Goal: Information Seeking & Learning: Compare options

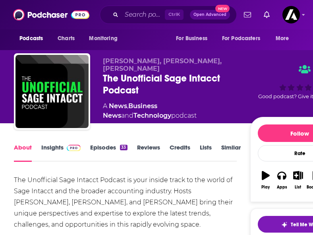
click at [55, 145] on link "Insights" at bounding box center [60, 152] width 39 height 18
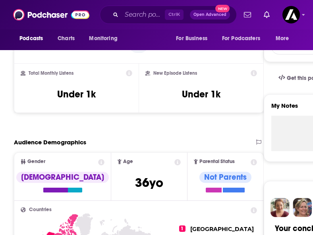
scroll to position [223, 0]
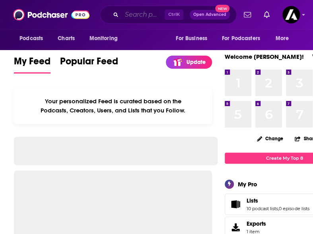
click at [133, 13] on input "Search podcasts, credits, & more..." at bounding box center [143, 14] width 43 height 13
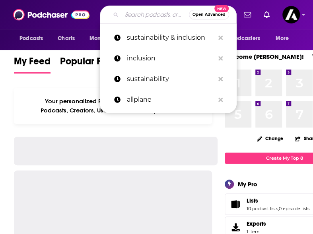
paste input "The Tech Tribe Podcast"
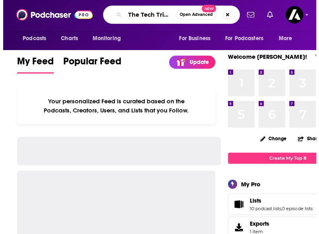
scroll to position [0, 22]
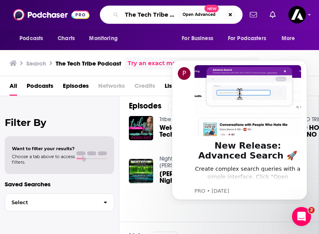
click at [137, 19] on input "The Tech Tribe Podcast" at bounding box center [150, 14] width 57 height 13
paste input "MSP Radio"
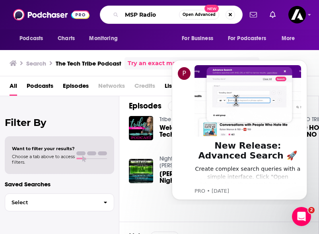
type input "MSP Radio"
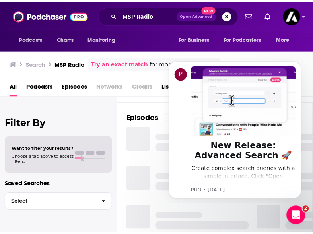
scroll to position [103, 0]
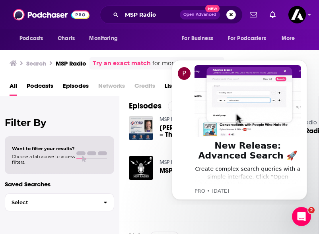
click at [145, 199] on div "Episodes View All MSP Business School 45 Dave Sobel, MSP Radio – The Next Gener…" at bounding box center [218, 156] width 199 height 130
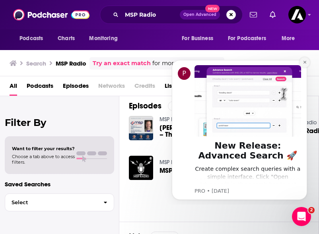
click at [304, 63] on icon "Dismiss notification" at bounding box center [304, 62] width 3 height 3
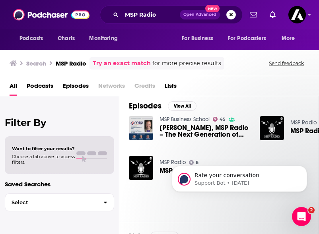
click at [160, 170] on html "Rate your conversation Support Bot • 28w ago" at bounding box center [239, 177] width 159 height 56
click at [160, 168] on html "Rate your conversation Support Bot • 28w ago" at bounding box center [239, 177] width 159 height 56
click at [140, 166] on img "MSP Radio - Episode 9" at bounding box center [141, 168] width 24 height 24
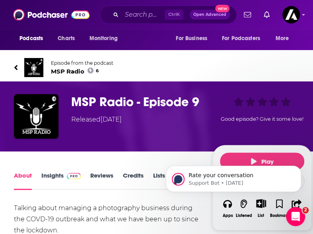
click at [55, 174] on link "Insights" at bounding box center [60, 181] width 39 height 18
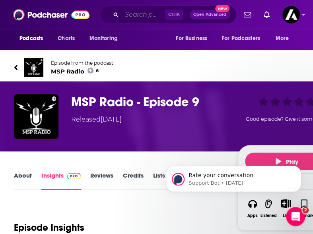
click at [134, 17] on input "Search podcasts, credits, & more..." at bounding box center [143, 14] width 43 height 13
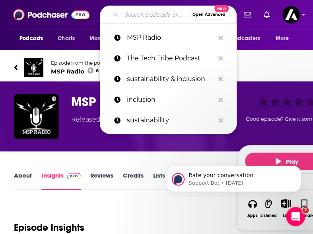
paste input "Frankly MSP (by [PERSON_NAME]/Datto"
type input "Frankly MSP (by [PERSON_NAME]/Datto"
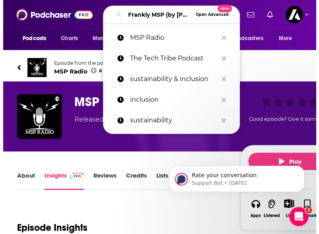
scroll to position [0, 43]
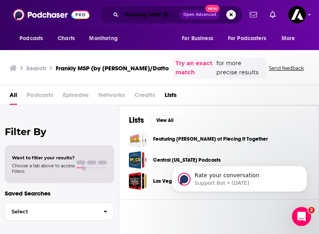
click at [145, 14] on input "Frankly MSP (by [PERSON_NAME]/Datto" at bounding box center [151, 14] width 58 height 13
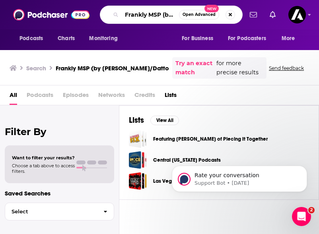
scroll to position [0, 37]
drag, startPoint x: 160, startPoint y: 14, endPoint x: 232, endPoint y: 16, distance: 71.9
click at [232, 16] on div "Frankly MSP (by Kaseya/Datto Open Advanced New" at bounding box center [171, 15] width 143 height 18
type input "Frankly MSP"
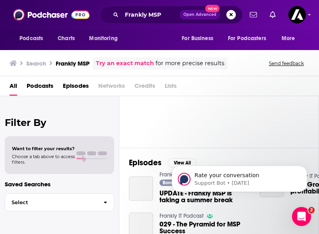
scroll to position [47, 0]
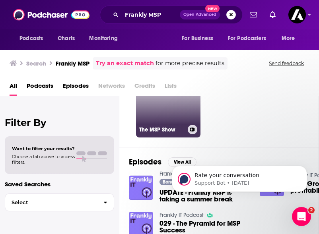
click at [164, 110] on link "The MSP Show" at bounding box center [168, 105] width 64 height 64
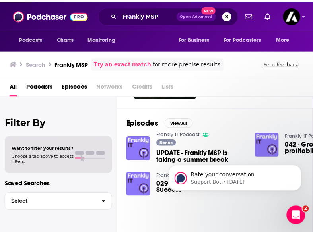
scroll to position [87, 0]
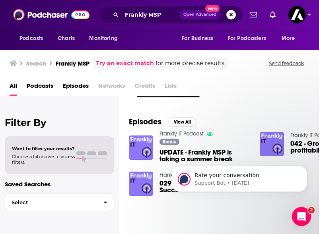
click at [164, 153] on body "Rate your conversation Support Bot • 28w ago" at bounding box center [239, 176] width 153 height 49
click at [137, 145] on img "UPDATE - Frankly MSP is taking a summer break" at bounding box center [141, 147] width 24 height 24
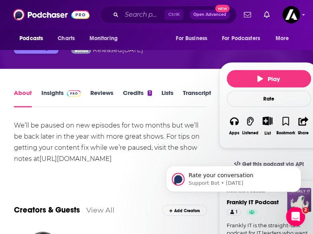
scroll to position [86, 0]
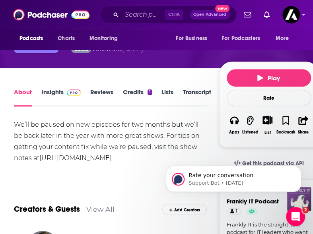
click at [56, 93] on link "Insights" at bounding box center [60, 97] width 39 height 18
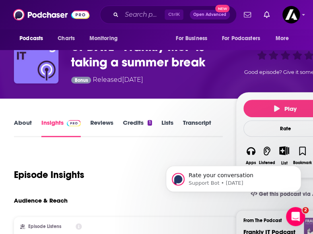
scroll to position [54, 0]
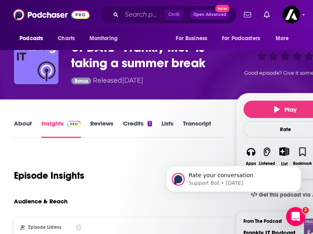
click at [79, 160] on div "Episode Insights" at bounding box center [118, 171] width 209 height 41
click at [32, 123] on div "About" at bounding box center [27, 129] width 27 height 18
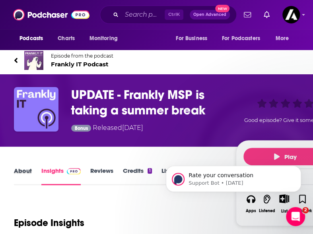
scroll to position [5, 0]
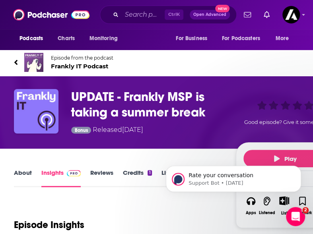
click at [25, 172] on link "About" at bounding box center [23, 178] width 18 height 18
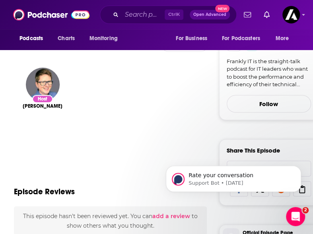
scroll to position [249, 0]
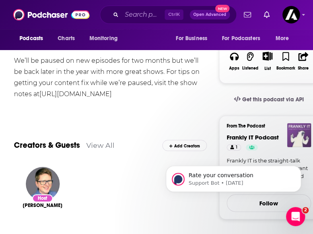
click at [102, 147] on link "View All" at bounding box center [100, 145] width 28 height 8
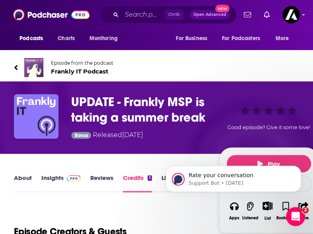
click at [137, 39] on div "Podcasts Charts Monitoring For Business For Podcasters More" at bounding box center [156, 39] width 313 height 21
click at [129, 14] on input "Search podcasts, credits, & more..." at bounding box center [143, 14] width 43 height 13
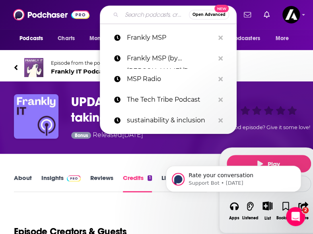
paste input "Channel Futures Podcast"
type input "Channel Futures Podcast"
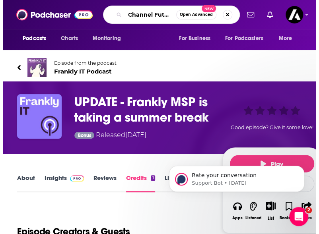
scroll to position [0, 28]
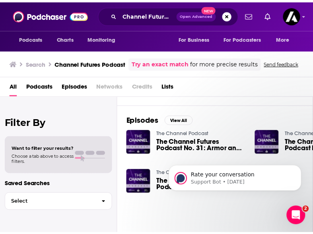
scroll to position [91, 0]
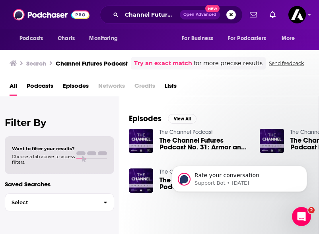
click at [167, 131] on link "The Channel Podcast" at bounding box center [185, 132] width 53 height 7
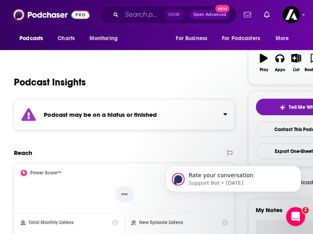
scroll to position [126, 0]
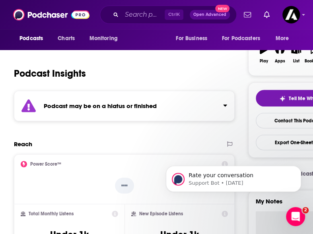
click at [152, 110] on div "Podcast may be on a hiatus or finished" at bounding box center [124, 106] width 220 height 31
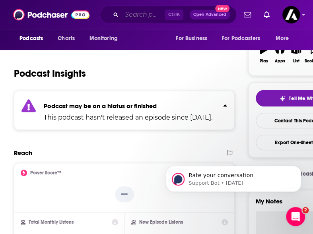
click at [133, 14] on input "Search podcasts, credits, & more..." at bounding box center [143, 14] width 43 height 13
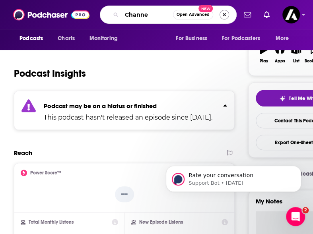
type input "Channel"
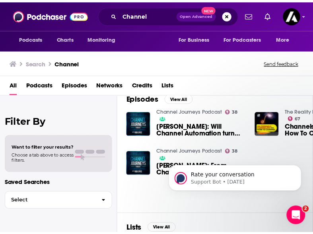
scroll to position [110, 0]
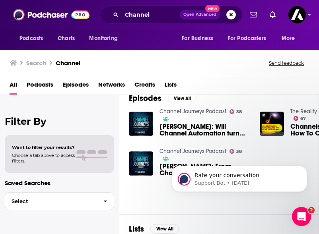
click at [174, 112] on link "Channel Journeys Podcast" at bounding box center [192, 111] width 67 height 7
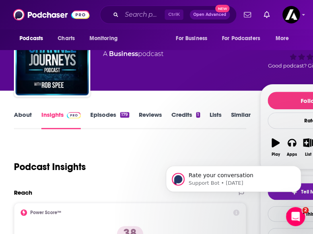
scroll to position [28, 0]
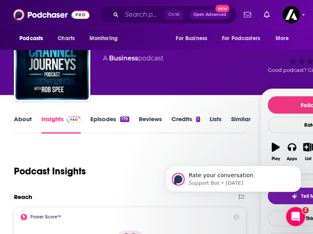
click at [23, 123] on link "About" at bounding box center [23, 124] width 18 height 18
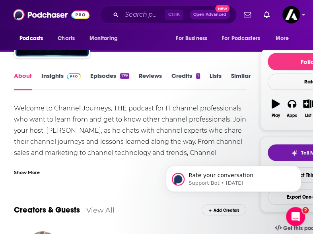
scroll to position [75, 0]
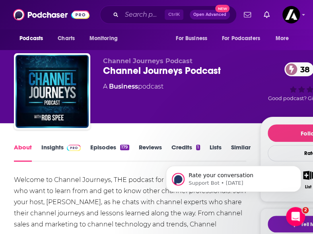
click at [53, 149] on link "Insights" at bounding box center [60, 152] width 39 height 18
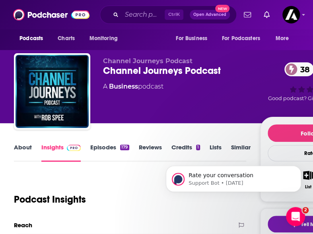
click at [141, 191] on div "Podcast Insights" at bounding box center [127, 194] width 226 height 41
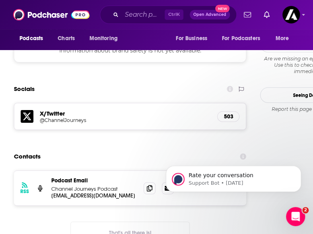
scroll to position [767, 0]
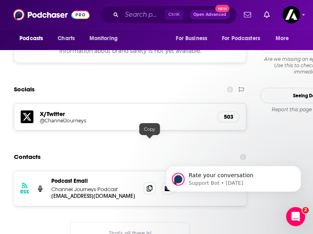
click at [149, 185] on icon at bounding box center [150, 188] width 6 height 6
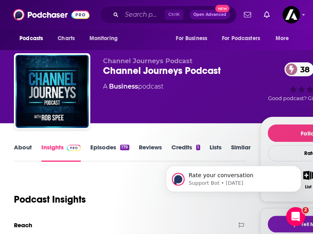
scroll to position [33, 0]
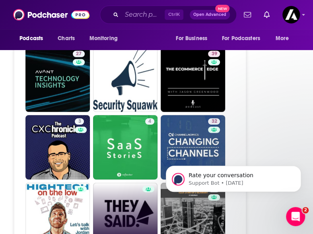
scroll to position [1583, 0]
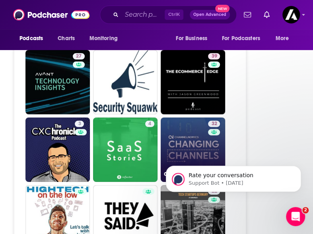
click at [177, 118] on link "32 Changing Channels" at bounding box center [192, 150] width 64 height 64
type input "https://www.podchaser.com/podcasts/changing-channels-1725546"
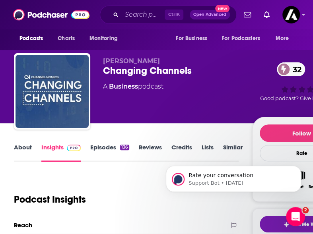
click at [105, 143] on link "Episodes 136" at bounding box center [109, 152] width 39 height 18
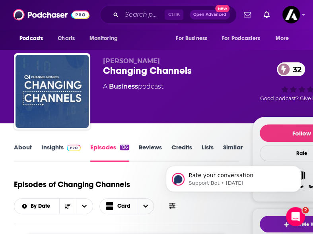
click at [26, 145] on link "About" at bounding box center [23, 152] width 18 height 18
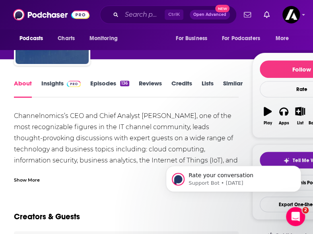
scroll to position [64, 0]
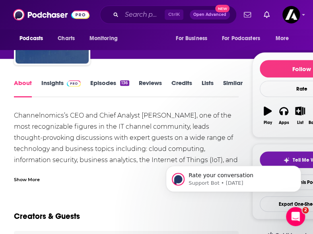
click at [56, 85] on link "Insights" at bounding box center [60, 88] width 39 height 18
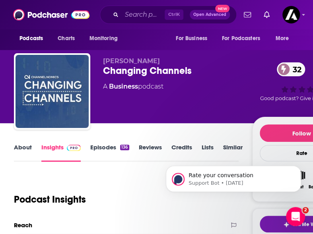
click at [25, 153] on link "About" at bounding box center [23, 152] width 18 height 18
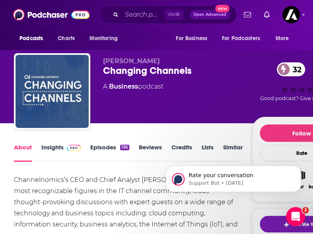
click at [47, 152] on link "Insights" at bounding box center [60, 152] width 39 height 18
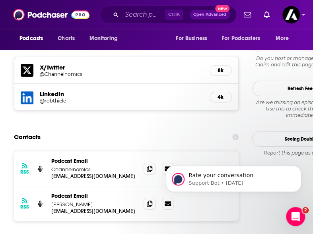
scroll to position [818, 0]
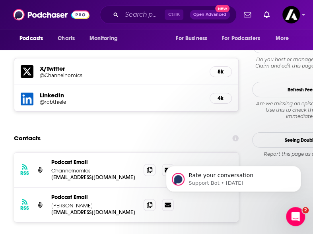
click at [132, 131] on section "Contacts RSS Podcast Email Channelnomics lmwalsh@channelnomics.com lmwalsh@chan…" at bounding box center [126, 202] width 224 height 142
click at [147, 166] on icon at bounding box center [150, 169] width 6 height 6
click at [98, 183] on div "RSS Podcast Email Channelnomics lmwalsh@channelnomics.com lmwalsh@channelnomics…" at bounding box center [126, 212] width 224 height 120
click at [168, 167] on icon at bounding box center [167, 169] width 6 height 5
click at [151, 166] on icon at bounding box center [150, 169] width 6 height 6
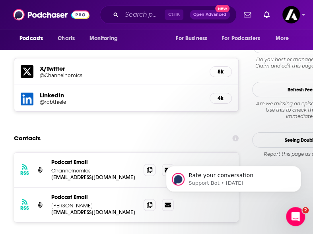
click at [177, 131] on div "Contacts" at bounding box center [126, 138] width 224 height 15
click at [95, 179] on div "RSS Podcast Email Channelnomics lmwalsh@channelnomics.com lmwalsh@channelnomics…" at bounding box center [126, 212] width 224 height 120
click at [151, 201] on icon at bounding box center [150, 204] width 6 height 6
click at [142, 131] on div "Contacts" at bounding box center [126, 138] width 224 height 15
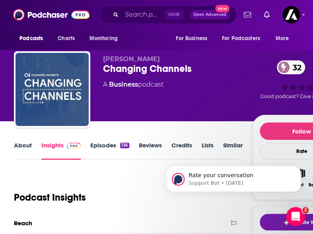
scroll to position [0, 0]
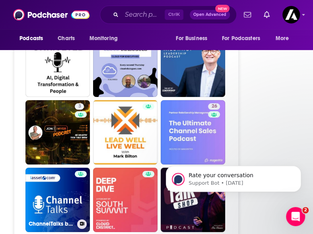
scroll to position [1846, 0]
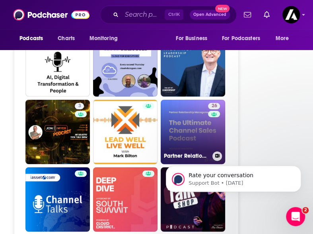
click at [197, 115] on link "26 Partner Relationship Management (PRM): The Ultimate Channel Sales & Partners…" at bounding box center [192, 132] width 64 height 64
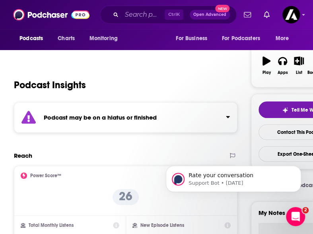
scroll to position [114, 0]
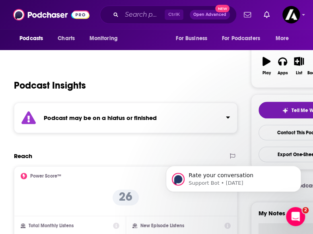
click at [83, 117] on strong "Podcast may be on a hiatus or finished" at bounding box center [100, 118] width 113 height 8
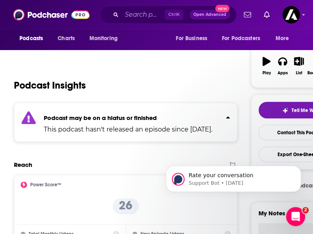
type input "https://www.podchaser.com/podcasts/changing-channels-1725546"
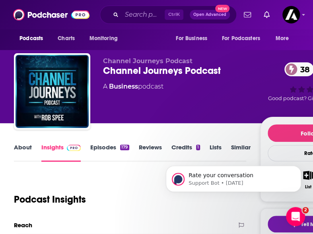
click at [99, 151] on link "Episodes 179" at bounding box center [109, 152] width 39 height 18
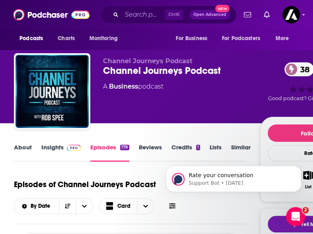
click at [54, 151] on link "Insights" at bounding box center [60, 152] width 39 height 18
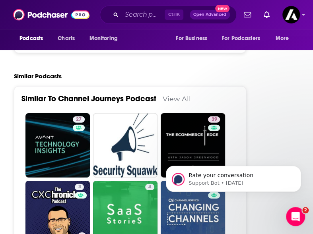
scroll to position [1504, 0]
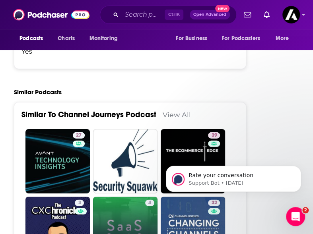
click at [118, 197] on link "4 SaaS Stories" at bounding box center [125, 229] width 64 height 64
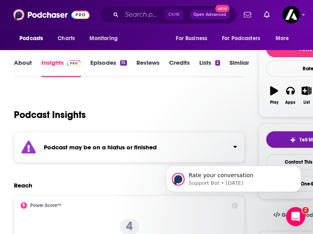
scroll to position [81, 0]
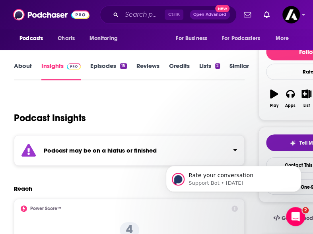
click at [73, 155] on div "Podcast may be on a hiatus or finished" at bounding box center [129, 150] width 230 height 31
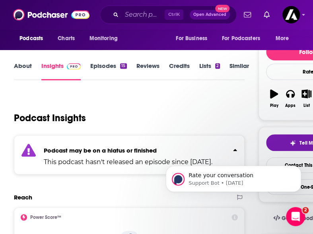
click at [73, 155] on div "Podcast may be on a hiatus or finished This podcast hasn't released an episode …" at bounding box center [128, 155] width 168 height 24
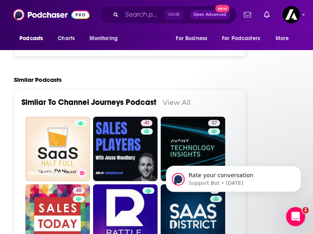
scroll to position [1515, 0]
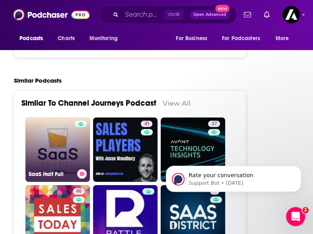
click at [52, 118] on link "SaaS Half Full" at bounding box center [57, 150] width 64 height 64
type input "https://www.podchaser.com/podcasts/saas-half-full-931377"
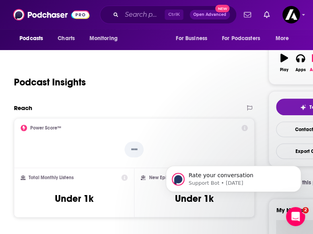
scroll to position [17, 0]
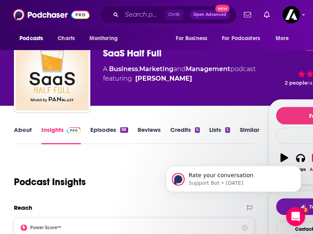
click at [104, 131] on link "Episodes 98" at bounding box center [108, 135] width 37 height 18
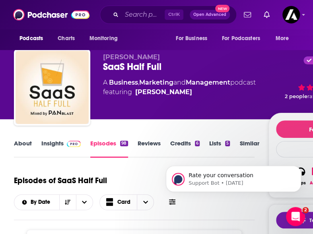
scroll to position [4, 0]
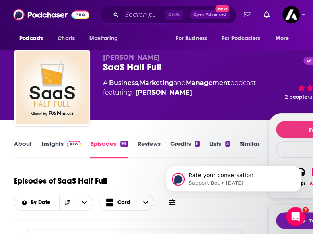
click at [55, 140] on link "Insights" at bounding box center [60, 149] width 39 height 18
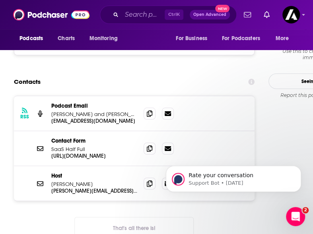
scroll to position [884, 0]
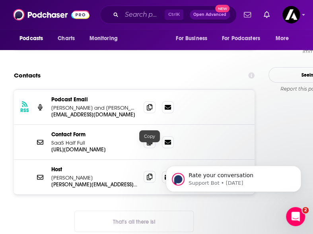
click at [151, 174] on icon at bounding box center [150, 177] width 6 height 6
click at [99, 182] on div "RSS Podcast Email Brianna Doe and Bridget Poetker podcast@shareyourgenius.com p…" at bounding box center [134, 166] width 240 height 155
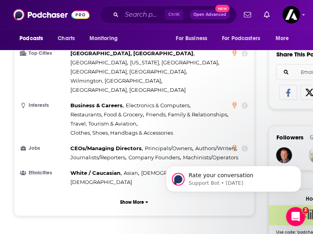
scroll to position [0, 0]
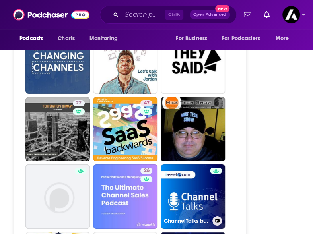
scroll to position [1736, 0]
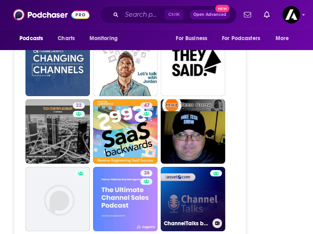
click at [182, 167] on link "ChannelTalks by [DOMAIN_NAME]" at bounding box center [192, 199] width 64 height 64
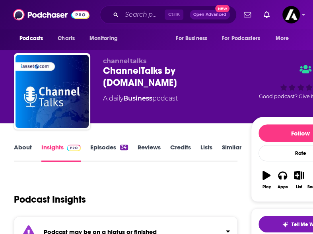
scroll to position [32, 0]
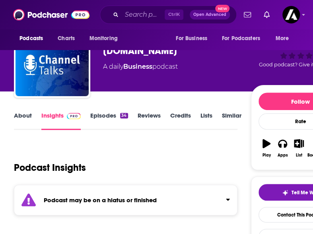
type input "[URL][DOMAIN_NAME]"
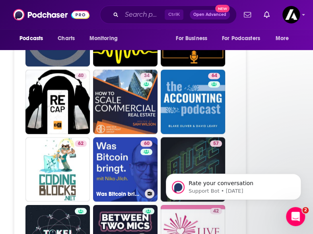
scroll to position [2201, 0]
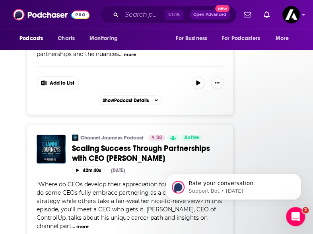
scroll to position [2384, 0]
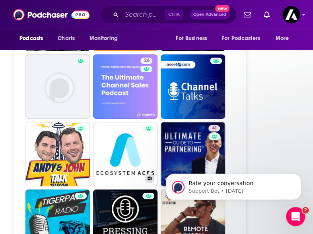
scroll to position [1844, 0]
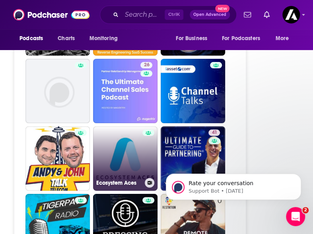
click at [127, 126] on link "Ecosystem Aces" at bounding box center [125, 158] width 64 height 64
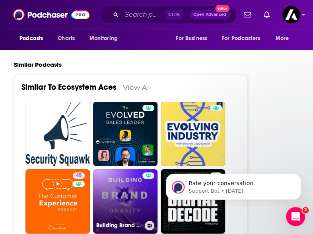
scroll to position [1761, 0]
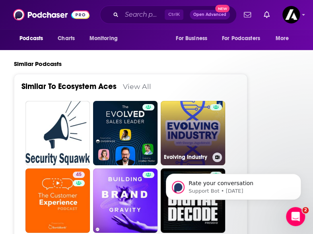
click at [189, 101] on link "Evolving Industry" at bounding box center [192, 133] width 64 height 64
type input "[URL][DOMAIN_NAME]"
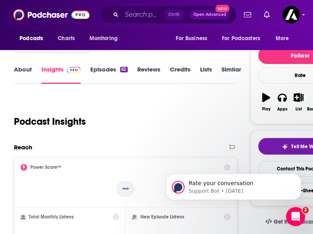
scroll to position [79, 0]
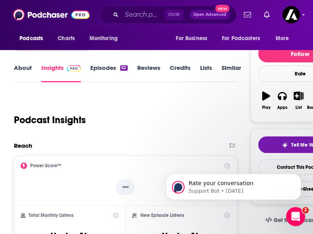
click at [24, 66] on link "About" at bounding box center [23, 73] width 18 height 18
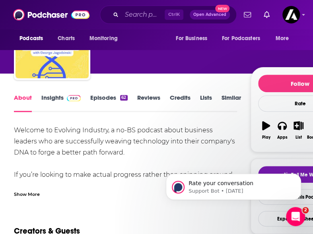
scroll to position [50, 0]
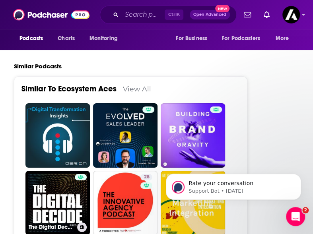
scroll to position [1738, 0]
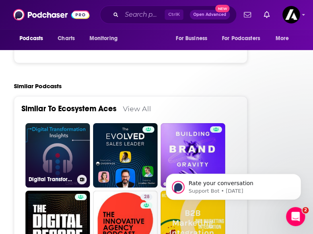
click at [52, 123] on link "Digital Transformation Insights" at bounding box center [57, 155] width 64 height 64
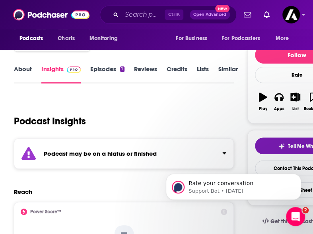
scroll to position [80, 0]
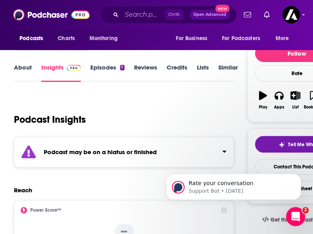
type input "[URL][DOMAIN_NAME]"
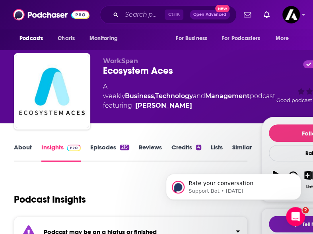
scroll to position [152, 0]
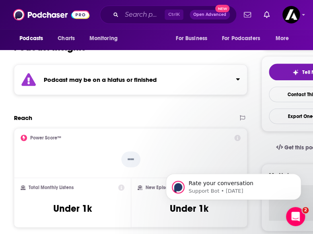
click at [108, 76] on strong "Podcast may be on a hiatus or finished" at bounding box center [100, 80] width 113 height 8
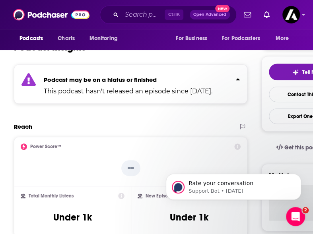
click at [101, 85] on div "Podcast may be on a hiatus or finished This podcast hasn't released an episode …" at bounding box center [128, 84] width 168 height 24
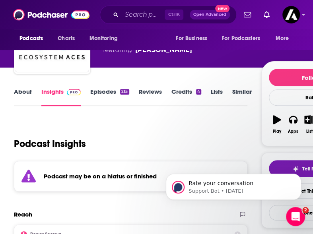
scroll to position [47, 0]
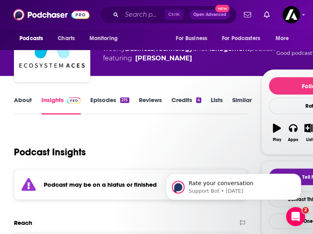
click at [102, 102] on link "Episodes 215" at bounding box center [109, 105] width 39 height 18
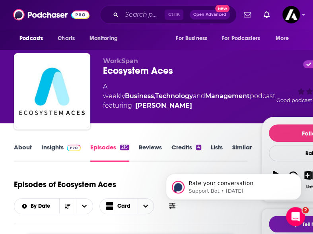
click at [57, 153] on link "Insights" at bounding box center [60, 152] width 39 height 18
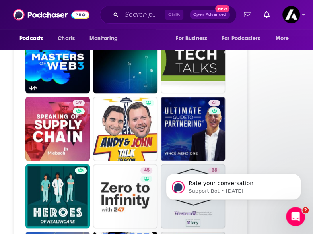
scroll to position [2033, 0]
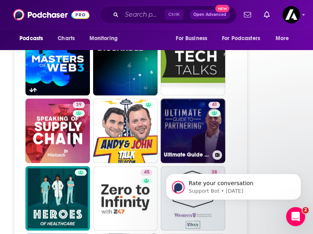
click at [177, 99] on link "41 Ultimate Guide to Partnering®" at bounding box center [192, 131] width 64 height 64
type input "[URL][DOMAIN_NAME]"
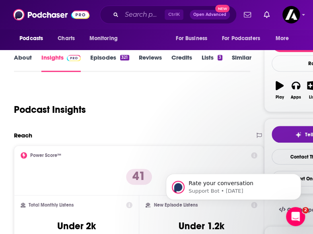
scroll to position [89, 0]
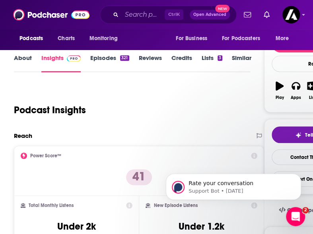
click at [96, 59] on link "Episodes 321" at bounding box center [109, 63] width 39 height 18
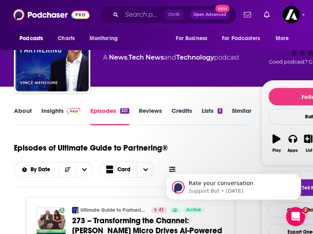
scroll to position [35, 0]
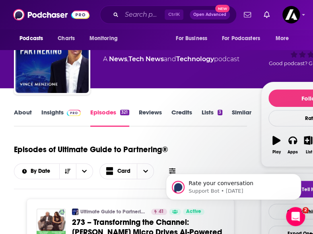
click at [21, 108] on link "About" at bounding box center [23, 117] width 18 height 18
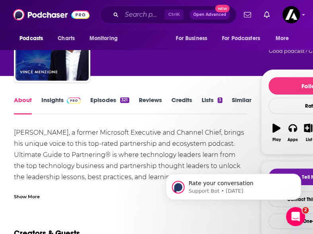
scroll to position [45, 0]
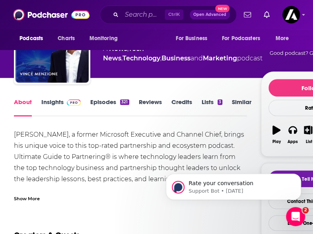
click at [55, 101] on link "Insights" at bounding box center [60, 107] width 39 height 18
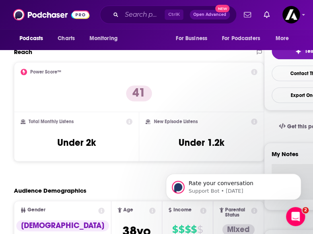
scroll to position [186, 0]
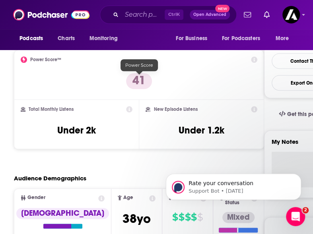
click at [141, 84] on p "41" at bounding box center [139, 81] width 26 height 16
click at [254, 60] on icon at bounding box center [254, 59] width 6 height 6
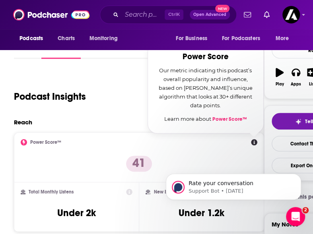
scroll to position [153, 0]
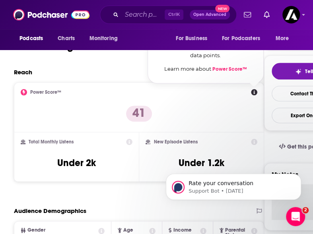
click at [187, 118] on div "Power Score™ Power Score Our metric indicating this podcast’s overall popularit…" at bounding box center [139, 107] width 236 height 37
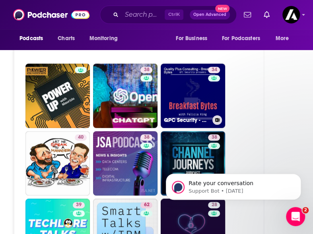
scroll to position [2035, 0]
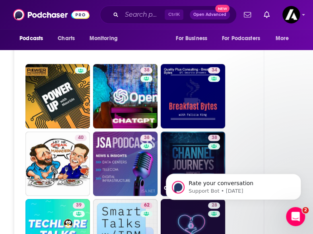
click at [184, 131] on link "38 Channel Journeys Podcast" at bounding box center [192, 163] width 64 height 64
type input "[URL][DOMAIN_NAME]"
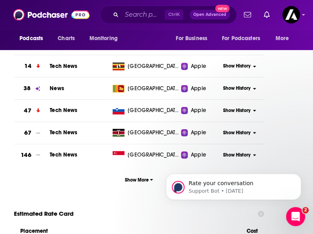
scroll to position [998, 0]
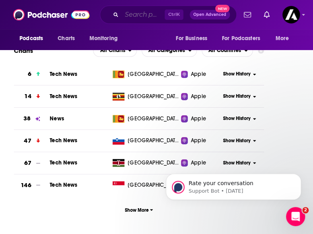
click at [132, 15] on input "Search podcasts, credits, & more..." at bounding box center [143, 14] width 43 height 13
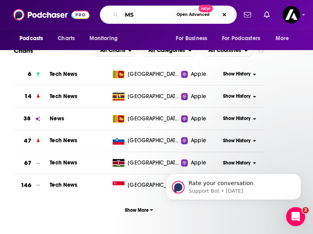
type input "MSP"
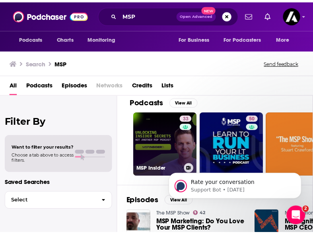
scroll to position [8, 0]
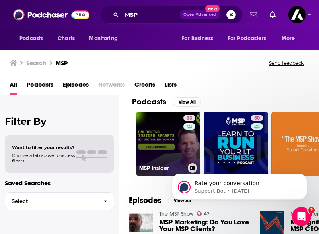
click at [156, 153] on link "33 MSP Insider" at bounding box center [168, 144] width 64 height 64
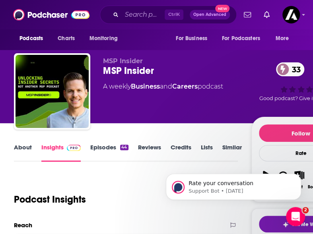
click at [21, 150] on link "About" at bounding box center [23, 152] width 18 height 18
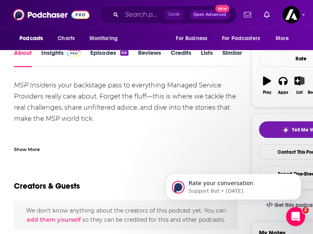
scroll to position [44, 0]
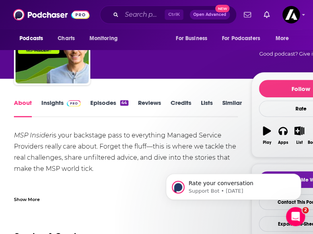
click at [57, 105] on link "Insights" at bounding box center [60, 108] width 39 height 18
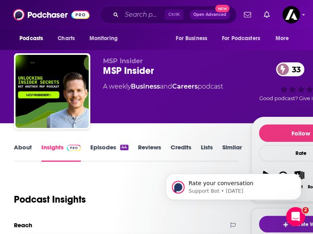
click at [30, 150] on link "About" at bounding box center [23, 152] width 18 height 18
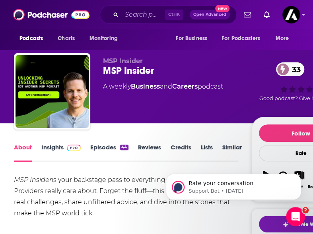
click at [58, 149] on link "Insights" at bounding box center [60, 152] width 39 height 18
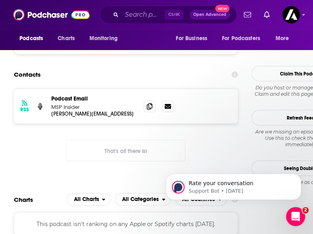
scroll to position [680, 0]
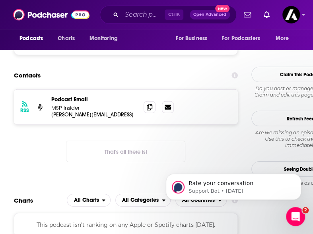
click at [172, 135] on div "RSS Podcast Email MSP Insider [PERSON_NAME][EMAIL_ADDRESS] [EMAIL_ADDRESS] That…" at bounding box center [126, 131] width 224 height 85
click at [151, 105] on icon at bounding box center [150, 107] width 6 height 6
click at [203, 127] on div "RSS Podcast Email MSP Insider [PERSON_NAME][EMAIL_ADDRESS] [EMAIL_ADDRESS] That…" at bounding box center [126, 131] width 224 height 85
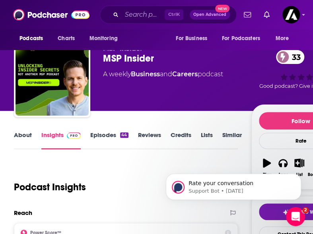
scroll to position [0, 0]
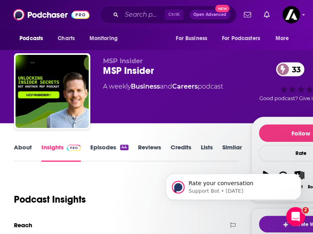
click at [24, 149] on link "About" at bounding box center [23, 152] width 18 height 18
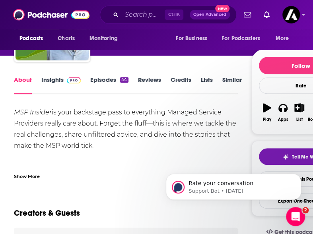
scroll to position [67, 0]
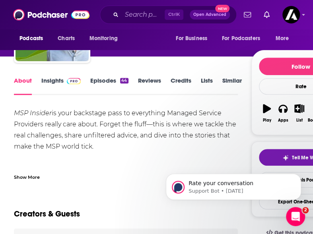
click at [58, 81] on link "Insights" at bounding box center [60, 86] width 39 height 18
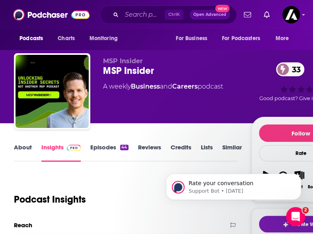
scroll to position [63, 0]
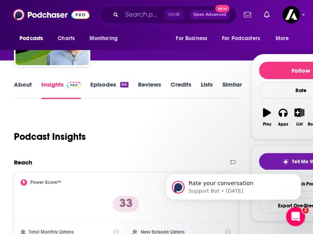
click at [100, 88] on link "Episodes 44" at bounding box center [109, 90] width 38 height 18
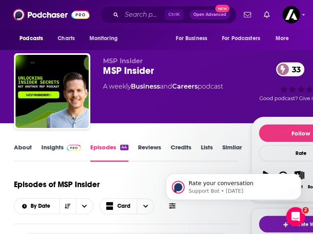
click at [59, 143] on link "Insights" at bounding box center [60, 152] width 39 height 18
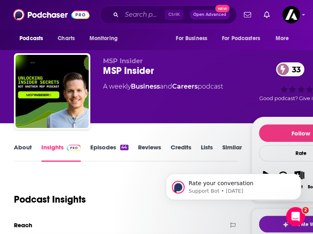
click at [105, 181] on div "Podcast Insights" at bounding box center [122, 194] width 217 height 41
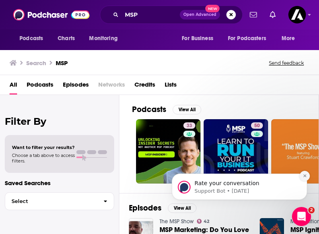
click at [305, 175] on icon "Dismiss notification" at bounding box center [304, 176] width 4 height 4
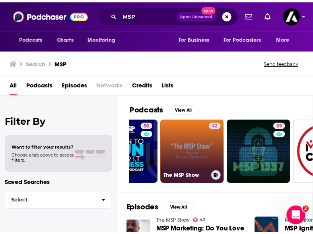
scroll to position [0, 108]
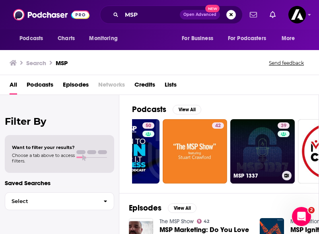
click at [259, 151] on link "39 MSP 1337" at bounding box center [262, 151] width 64 height 64
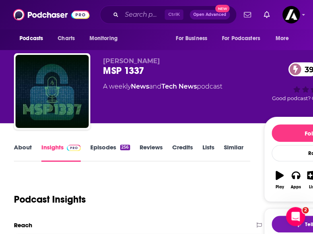
click at [20, 151] on link "About" at bounding box center [23, 152] width 18 height 18
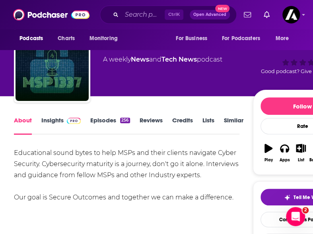
scroll to position [28, 0]
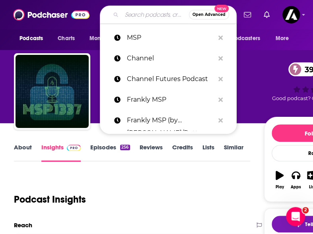
click at [129, 14] on input "Search podcasts, credits, & more..." at bounding box center [155, 14] width 67 height 13
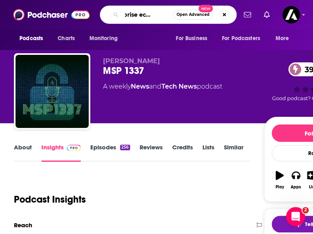
type input "enterprise ecosystem"
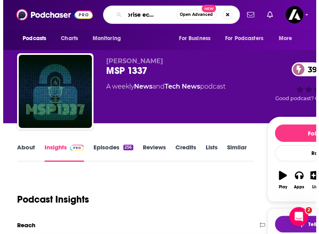
scroll to position [0, 19]
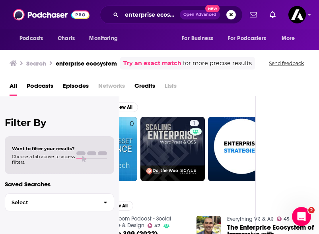
scroll to position [4, 71]
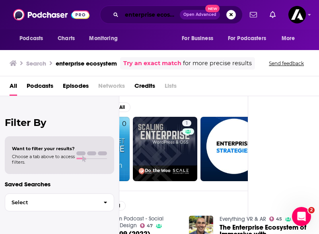
click at [139, 15] on input "enterprise ecosystem" at bounding box center [151, 14] width 58 height 13
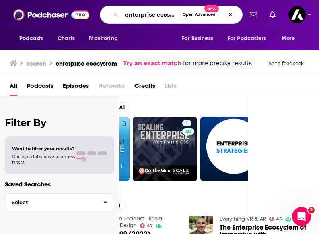
click at [139, 15] on input "enterprise ecosystem" at bounding box center [150, 14] width 57 height 13
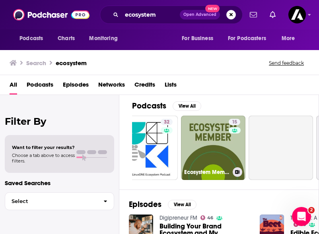
scroll to position [0, 228]
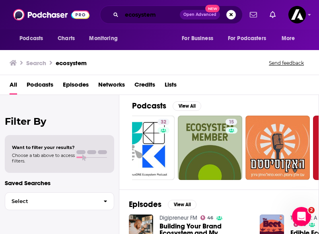
click at [124, 14] on input "ecosystem" at bounding box center [151, 14] width 58 height 13
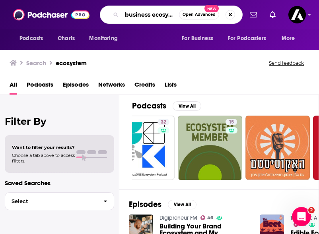
type input "business ecosystem"
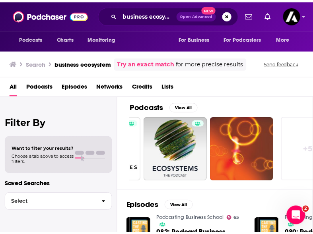
scroll to position [0, 404]
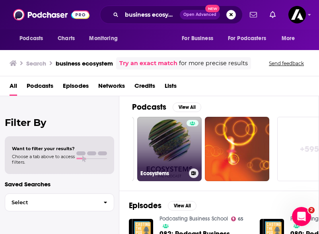
click at [176, 155] on link "Ecosystems" at bounding box center [169, 149] width 64 height 64
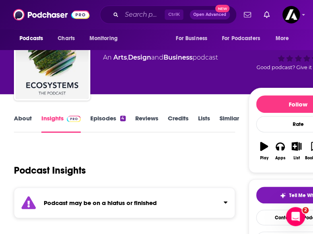
scroll to position [29, 0]
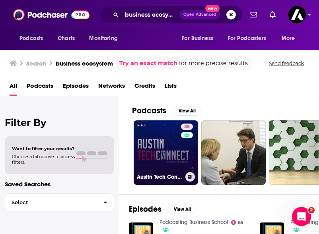
scroll to position [0, 74]
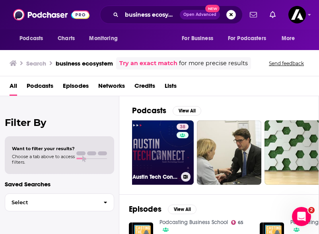
click at [164, 152] on link "38 Austin Tech Connect: The Podcast For The Austin Technology Ecosystem, Busine…" at bounding box center [161, 152] width 64 height 64
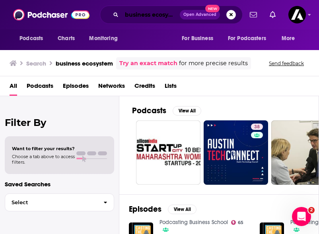
click at [152, 16] on input "business ecosystem" at bounding box center [151, 14] width 58 height 13
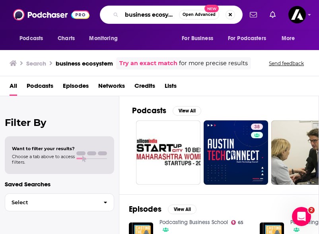
click at [152, 16] on input "business ecosystem" at bounding box center [150, 14] width 57 height 13
type input "channel partner"
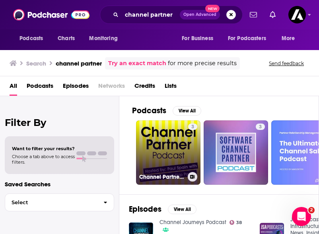
click at [164, 147] on link "3 Channel Partner Podcast" at bounding box center [168, 152] width 64 height 64
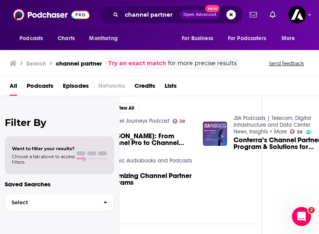
scroll to position [101, 55]
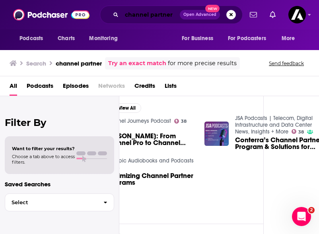
click at [146, 14] on input "channel partner" at bounding box center [151, 14] width 58 height 13
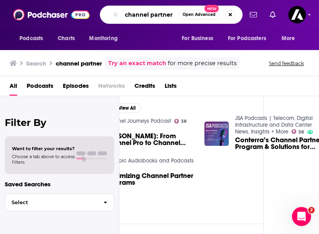
click at [146, 14] on input "channel partner" at bounding box center [150, 14] width 57 height 13
paste input "Channel Futures"
type input "Channel Futures"
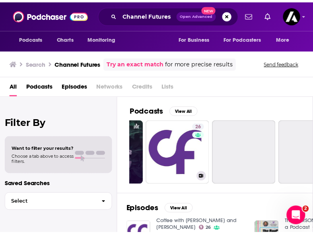
scroll to position [0, 123]
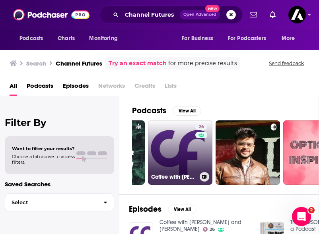
click at [173, 155] on link "26 Coffee with [PERSON_NAME] and [PERSON_NAME]" at bounding box center [180, 152] width 64 height 64
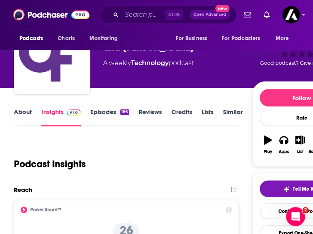
scroll to position [31, 0]
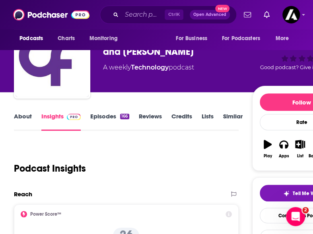
click at [19, 112] on div "About Insights Episodes 166 Reviews Credits Lists Similar" at bounding box center [126, 120] width 224 height 19
click at [22, 116] on link "About" at bounding box center [23, 121] width 18 height 18
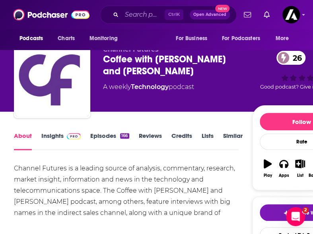
scroll to position [10, 0]
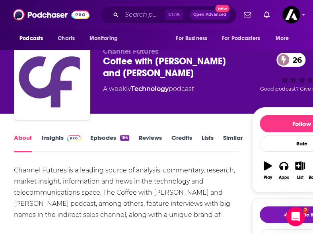
click at [52, 136] on link "Insights" at bounding box center [60, 143] width 39 height 18
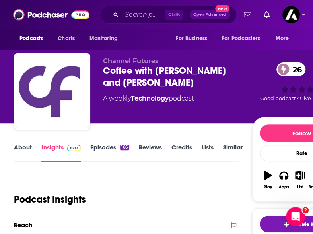
click at [100, 148] on link "Episodes 166" at bounding box center [109, 152] width 39 height 18
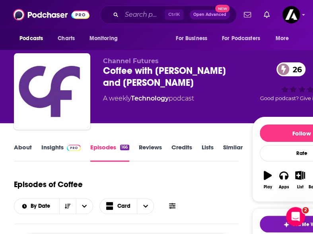
click at [55, 151] on link "Insights" at bounding box center [60, 152] width 39 height 18
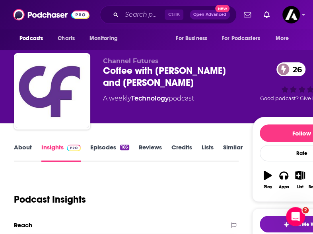
click at [165, 184] on div "Podcast Insights" at bounding box center [123, 194] width 218 height 41
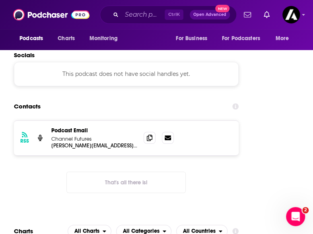
scroll to position [772, 0]
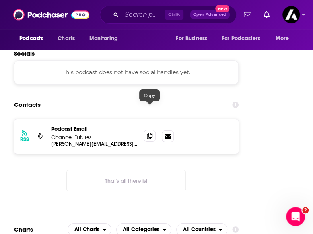
click at [150, 133] on icon at bounding box center [150, 136] width 6 height 6
click at [219, 170] on div "RSS Podcast Email Channel Futures [PERSON_NAME][EMAIL_ADDRESS][PERSON_NAME][DOM…" at bounding box center [126, 161] width 224 height 85
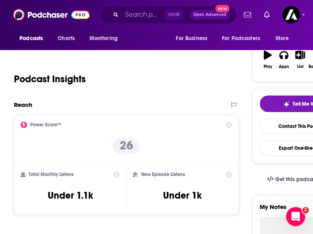
scroll to position [100, 0]
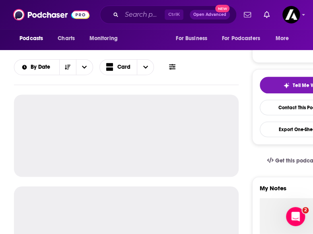
scroll to position [139, 0]
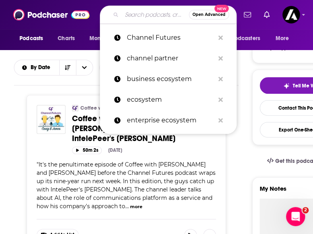
click at [139, 15] on input "Search podcasts, credits, & more..." at bounding box center [155, 14] width 67 height 13
paste input "CRN"
type input "CRN"
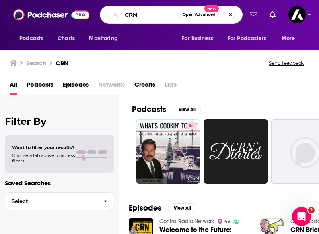
click at [149, 13] on input "CRN" at bounding box center [150, 14] width 57 height 13
type input "CRN in depth"
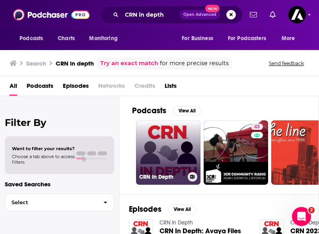
click at [161, 158] on link "CRN In Depth" at bounding box center [168, 152] width 64 height 64
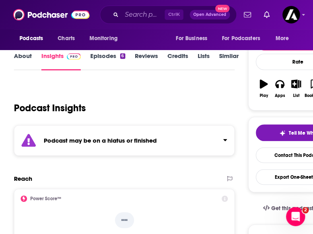
scroll to position [90, 0]
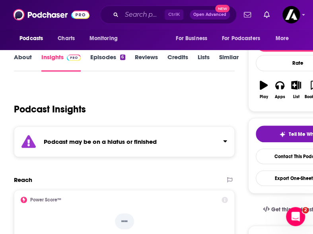
click at [86, 143] on strong "Podcast may be on a hiatus or finished" at bounding box center [100, 142] width 113 height 8
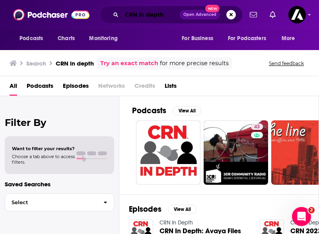
click at [149, 12] on input "CRN in depth" at bounding box center [151, 14] width 58 height 13
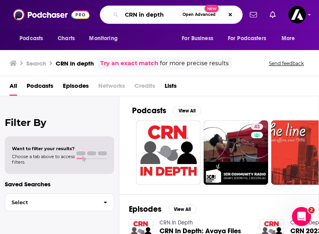
click at [149, 12] on input "CRN in depth" at bounding box center [150, 14] width 57 height 13
paste input "ERP [DATE]"
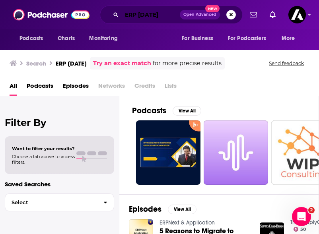
click at [148, 12] on input "ERP [DATE]" at bounding box center [151, 14] width 58 height 13
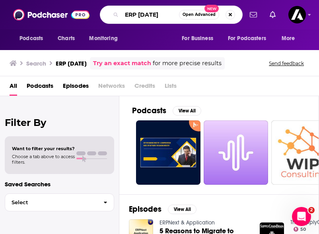
click at [148, 12] on input "ERP [DATE]" at bounding box center [150, 14] width 57 height 13
type input "the partner channel podcast"
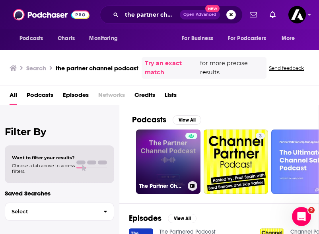
click at [157, 165] on link "The Partner Channel Podcast" at bounding box center [168, 162] width 64 height 64
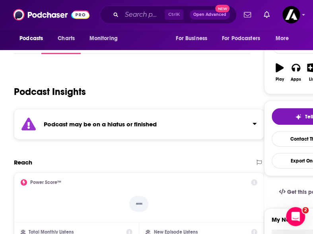
scroll to position [103, 0]
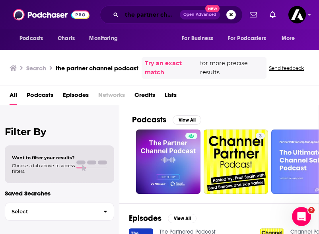
click at [151, 12] on input "the partner channel podcast" at bounding box center [151, 14] width 58 height 13
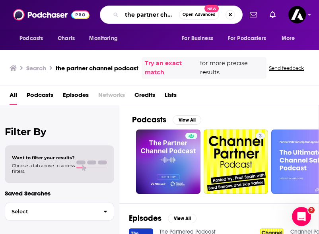
click at [151, 12] on input "the partner channel podcast" at bounding box center [150, 14] width 57 height 13
type input "channel voices"
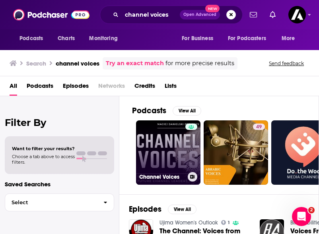
click at [170, 154] on link "Channel Voices" at bounding box center [168, 152] width 64 height 64
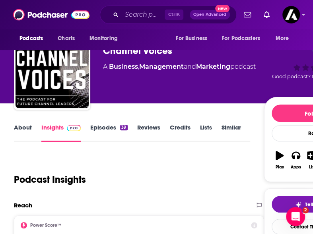
scroll to position [8, 0]
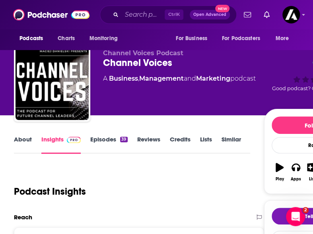
click at [95, 145] on link "Episodes 39" at bounding box center [108, 144] width 37 height 18
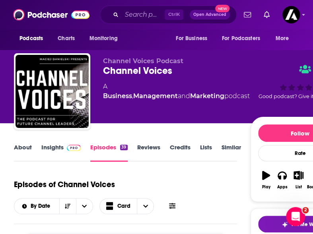
click at [52, 144] on link "Insights" at bounding box center [60, 152] width 39 height 18
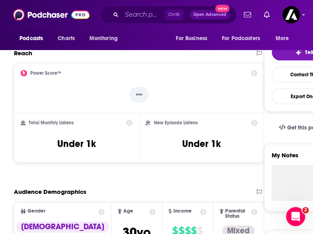
scroll to position [166, 0]
